Goal: Information Seeking & Learning: Learn about a topic

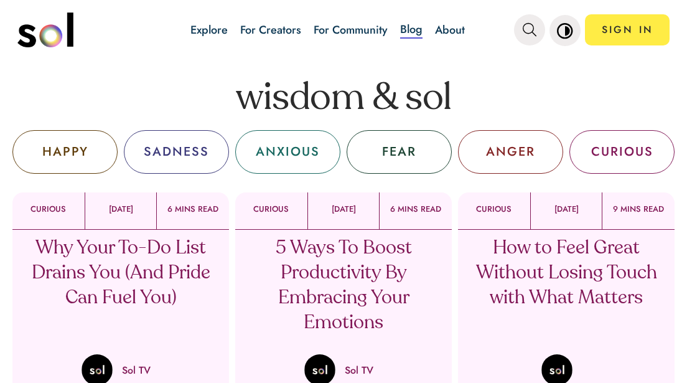
click at [57, 337] on div "Why Your To-Do List Drains You (And Pride Can Fuel You) Sol TV" at bounding box center [120, 308] width 216 height 156
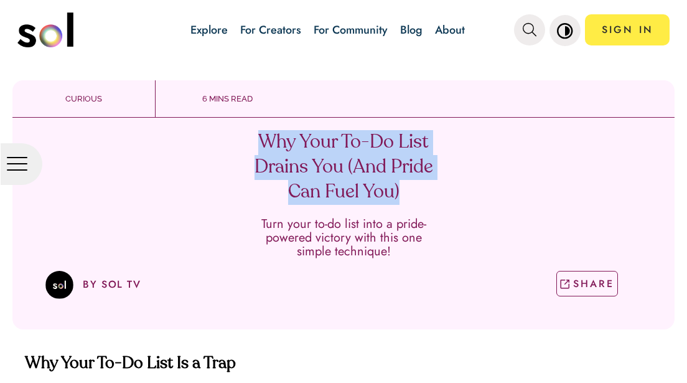
drag, startPoint x: 402, startPoint y: 190, endPoint x: 261, endPoint y: 141, distance: 149.3
click at [261, 141] on h1 "Why Your To-Do List Drains You (And Pride Can Fuel You)" at bounding box center [344, 167] width 184 height 75
copy h1 "Why Your To-Do List Drains You (And Pride Can Fuel You)"
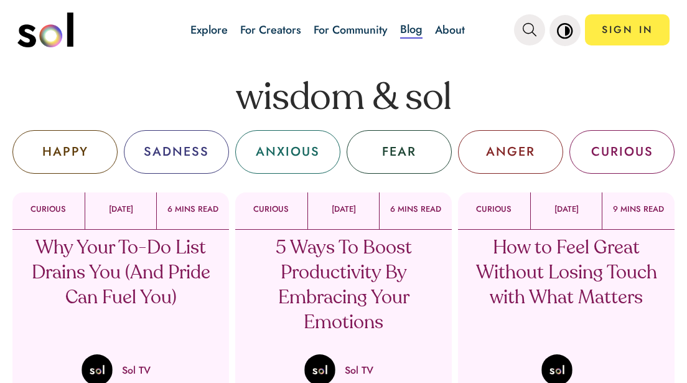
click at [329, 274] on p "5 Ways To Boost Productivity By Embracing Your Emotions" at bounding box center [344, 286] width 184 height 100
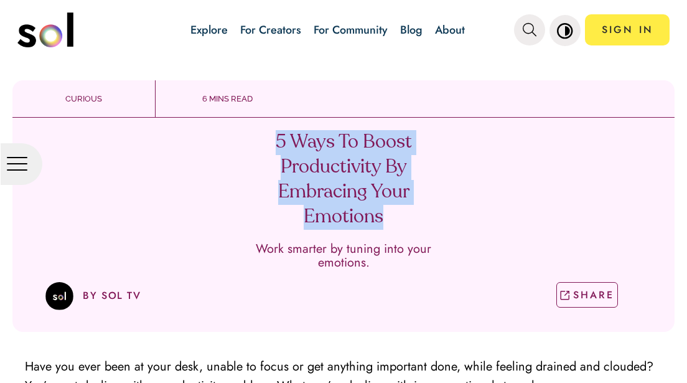
drag, startPoint x: 389, startPoint y: 218, endPoint x: 276, endPoint y: 139, distance: 138.4
click at [276, 139] on h1 "5 Ways To Boost Productivity By Embracing Your Emotions" at bounding box center [344, 180] width 184 height 100
copy h1 "5 Ways To Boost Productivity By Embracing Your Emotions"
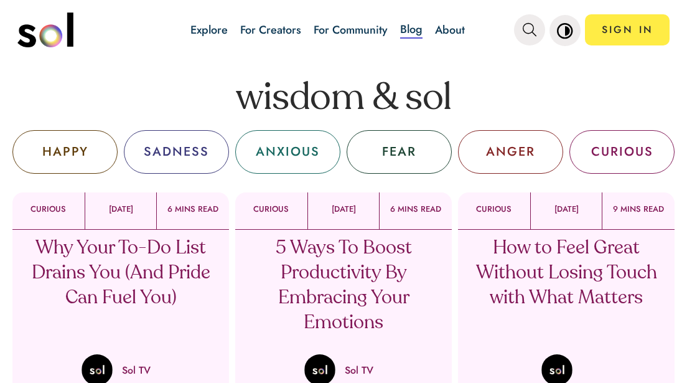
click at [547, 286] on p "How to Feel Great Without Losing Touch with What Matters" at bounding box center [567, 273] width 184 height 75
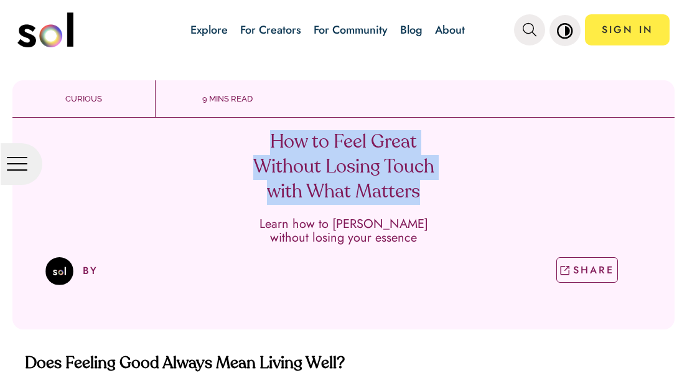
drag, startPoint x: 424, startPoint y: 190, endPoint x: 259, endPoint y: 134, distance: 173.7
click at [259, 134] on h1 "How to Feel Great Without Losing Touch with What Matters" at bounding box center [344, 167] width 184 height 75
copy h1 "How to Feel Great Without Losing Touch with What Matters"
